Goal: Task Accomplishment & Management: Manage account settings

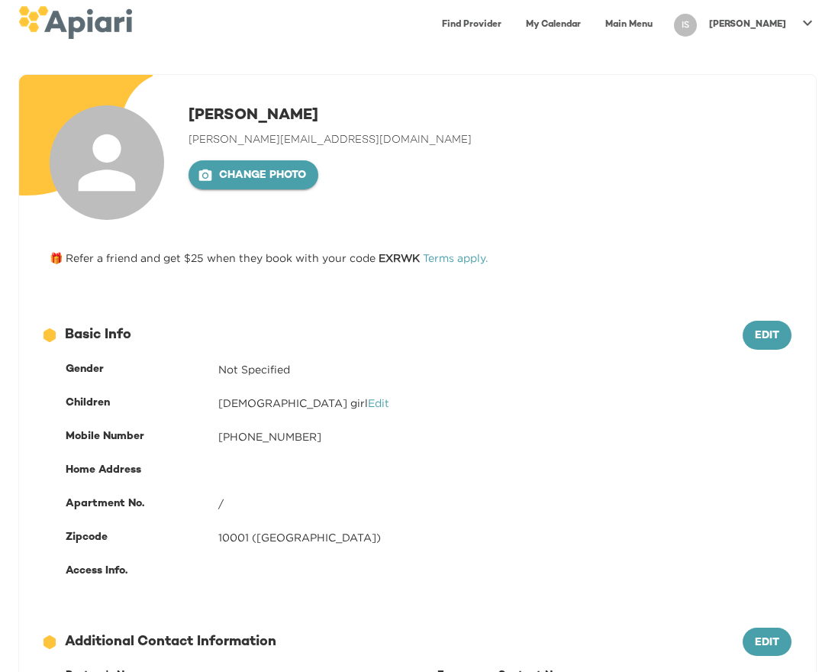
click at [263, 185] on button "Change photo" at bounding box center [254, 174] width 130 height 29
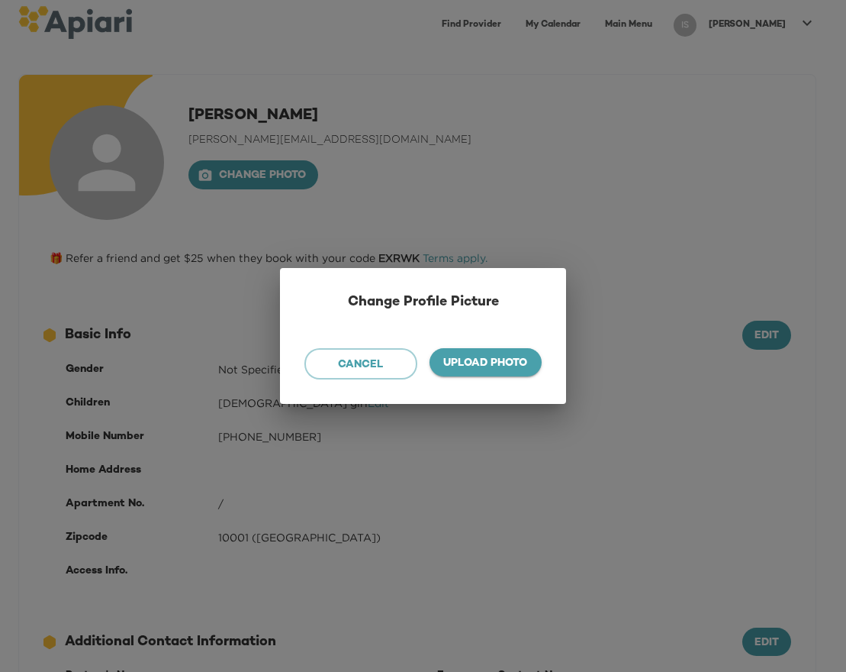
click at [486, 360] on span "Upload photo" at bounding box center [486, 363] width 89 height 19
click at [0, 0] on input "Upload photo" at bounding box center [0, 0] width 0 height 0
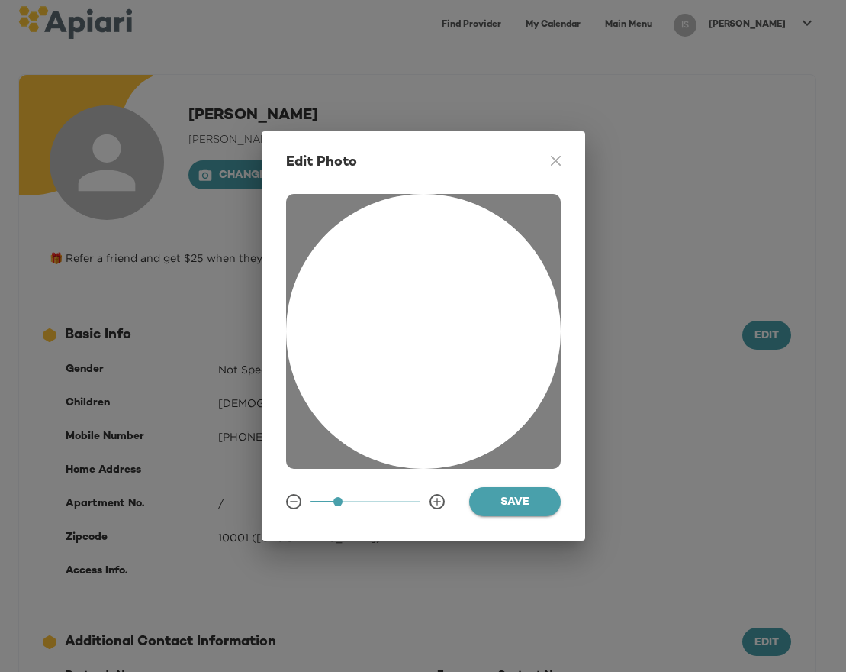
click at [530, 505] on span "Save" at bounding box center [515, 502] width 67 height 19
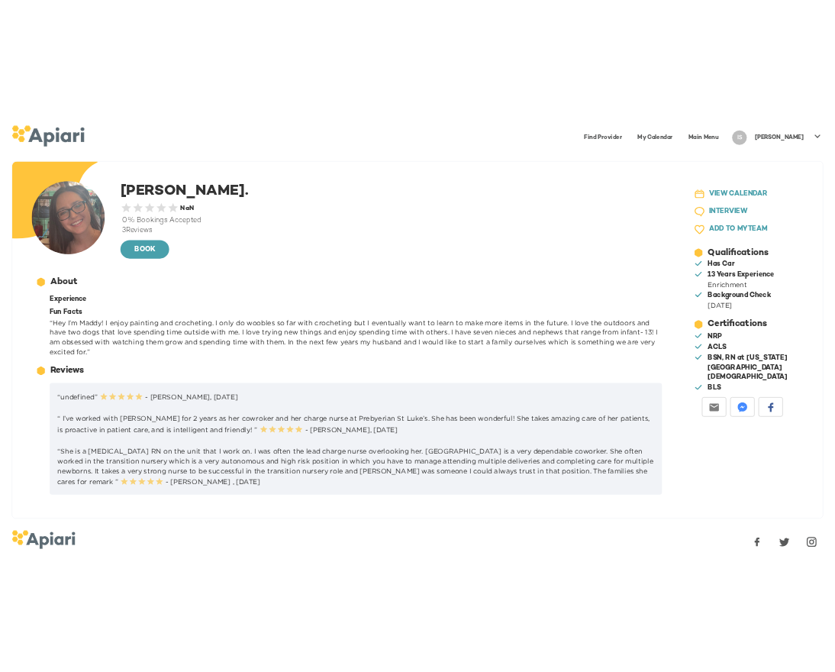
scroll to position [11, 0]
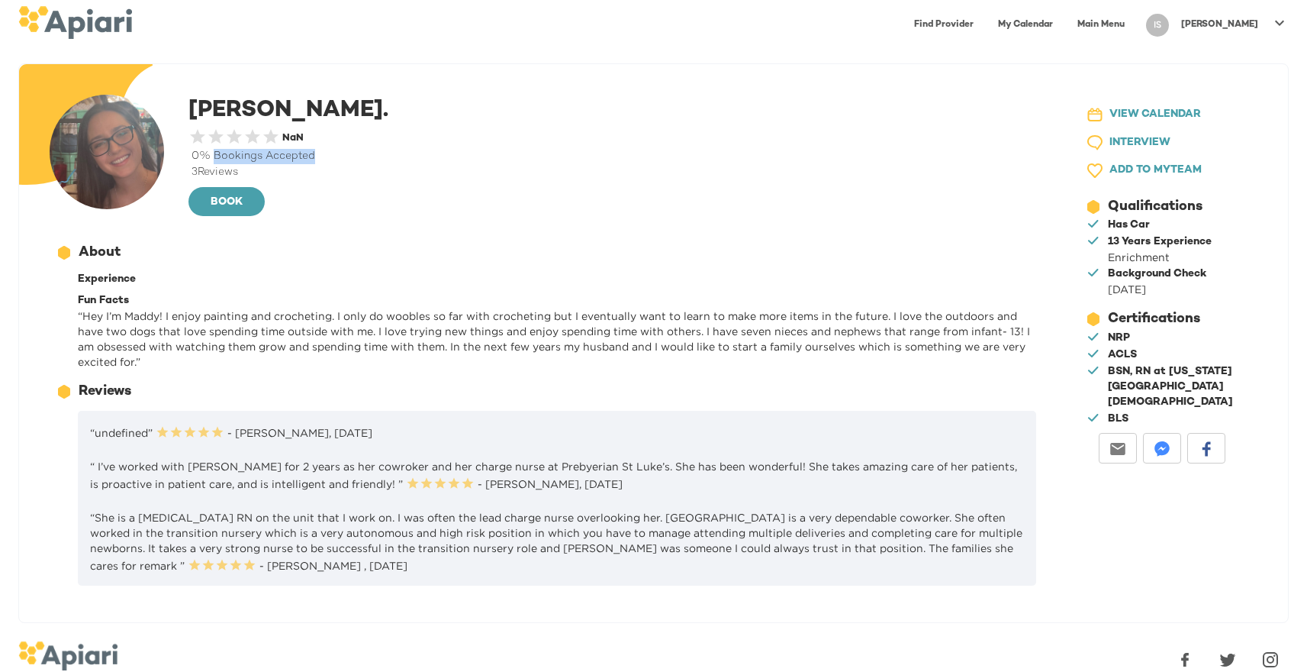
drag, startPoint x: 215, startPoint y: 156, endPoint x: 350, endPoint y: 156, distance: 134.3
click at [350, 156] on div "0 % Bookings Accepted" at bounding box center [616, 156] width 854 height 15
copy div "Bookings Accepted"
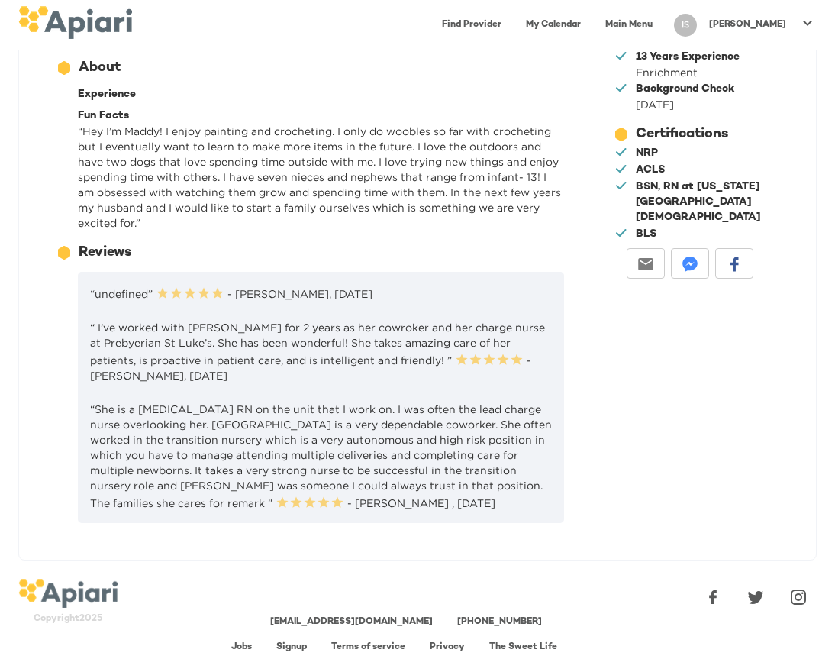
scroll to position [0, 0]
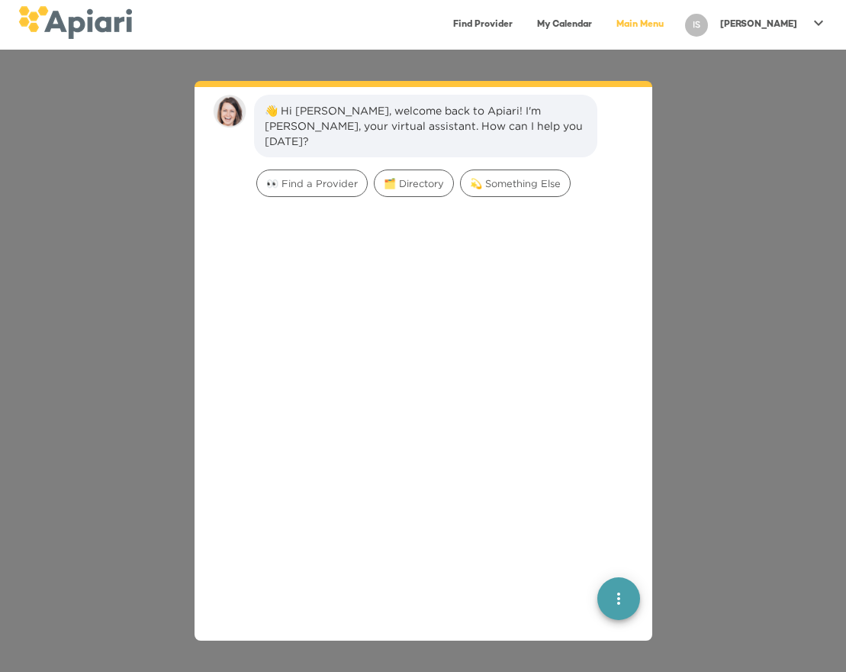
scroll to position [21, 0]
